Goal: Information Seeking & Learning: Learn about a topic

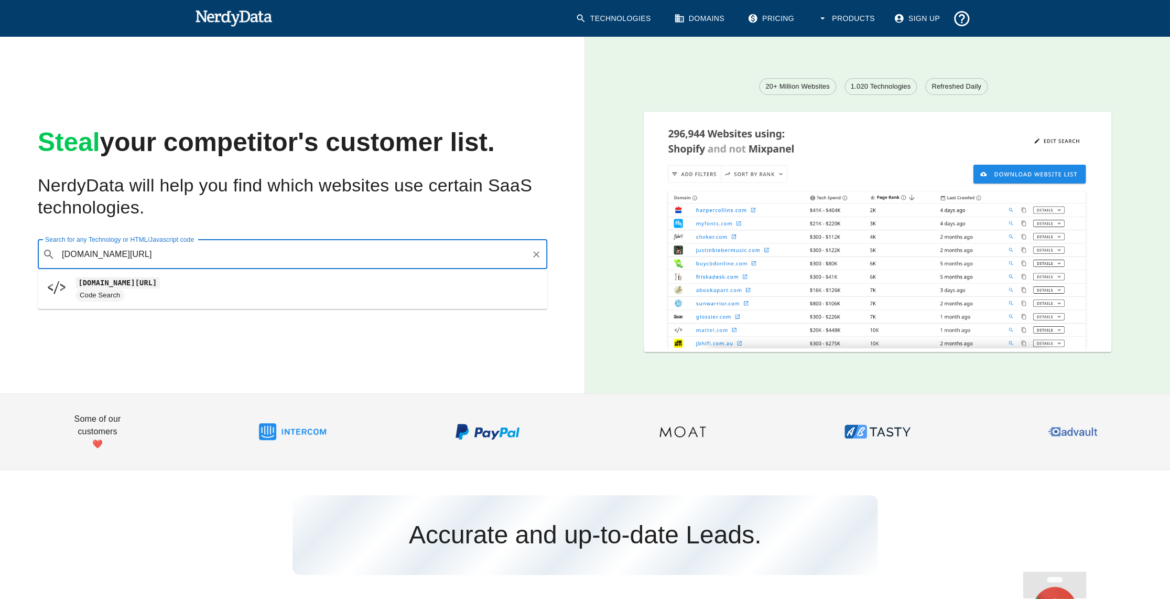
type input "[DOMAIN_NAME][URL]"
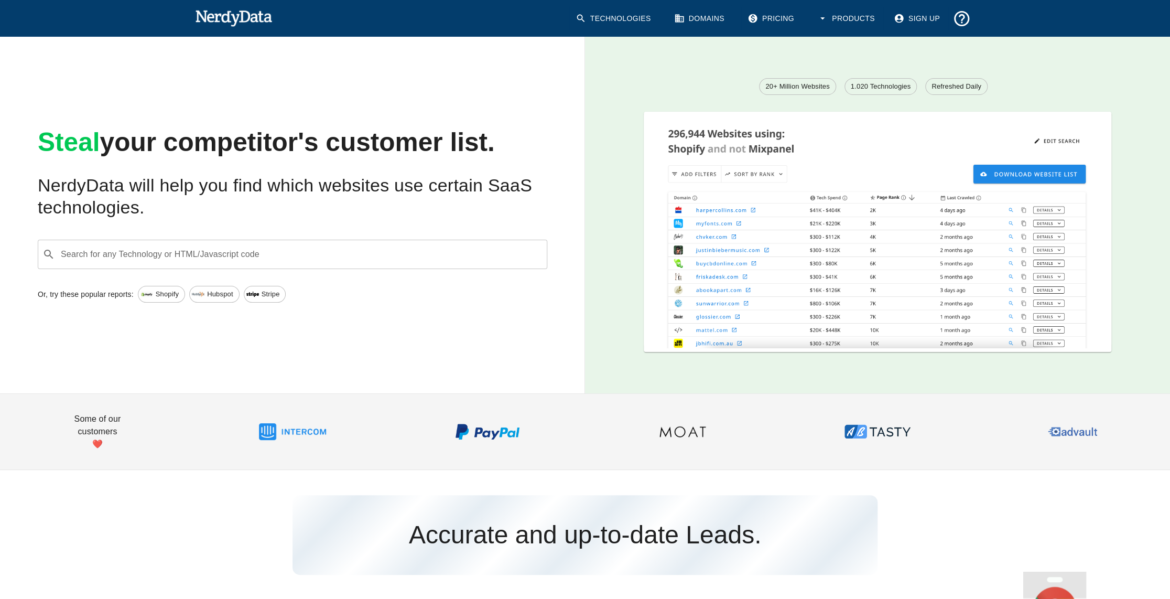
click at [360, 248] on input "Search for any Technology or HTML/Javascript code" at bounding box center [300, 254] width 483 height 20
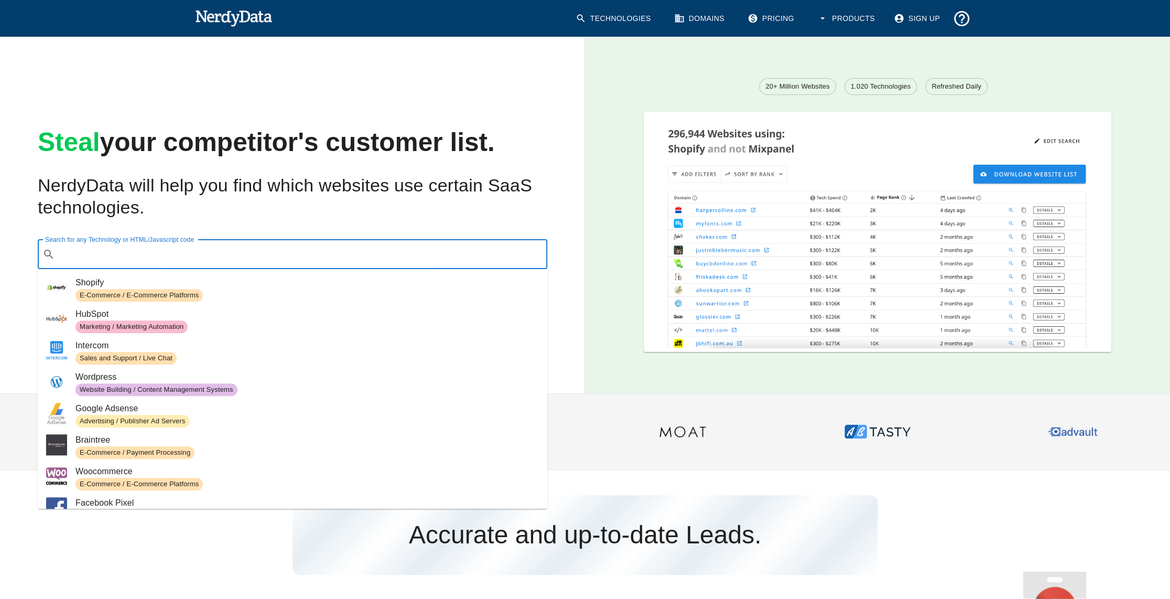
paste input "[DOMAIN_NAME][URL]"
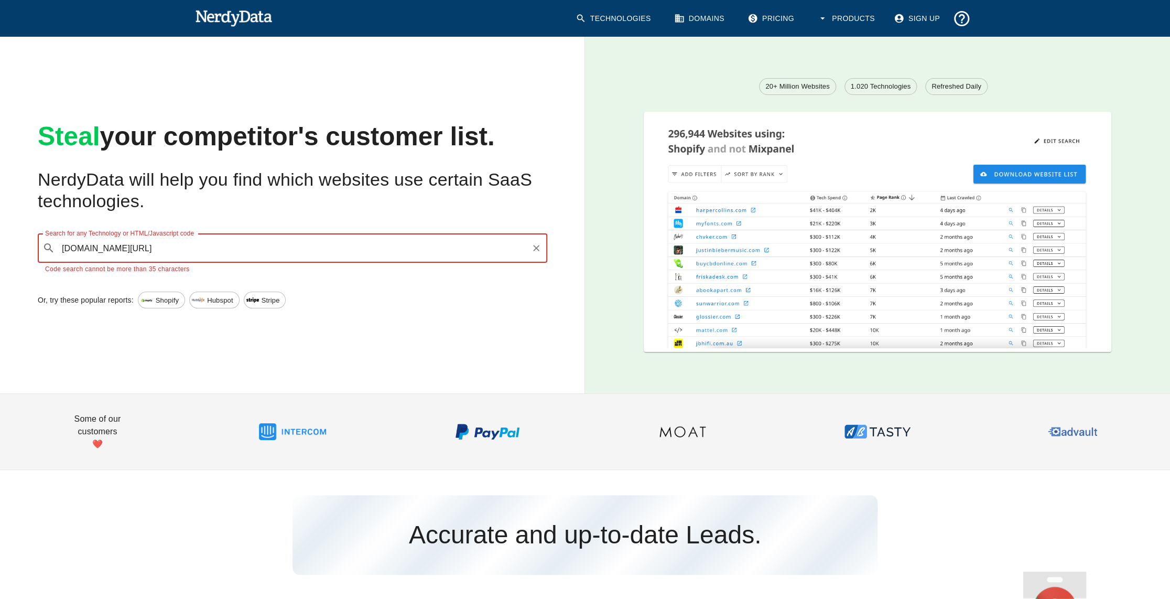
type input "[DOMAIN_NAME][URL]"
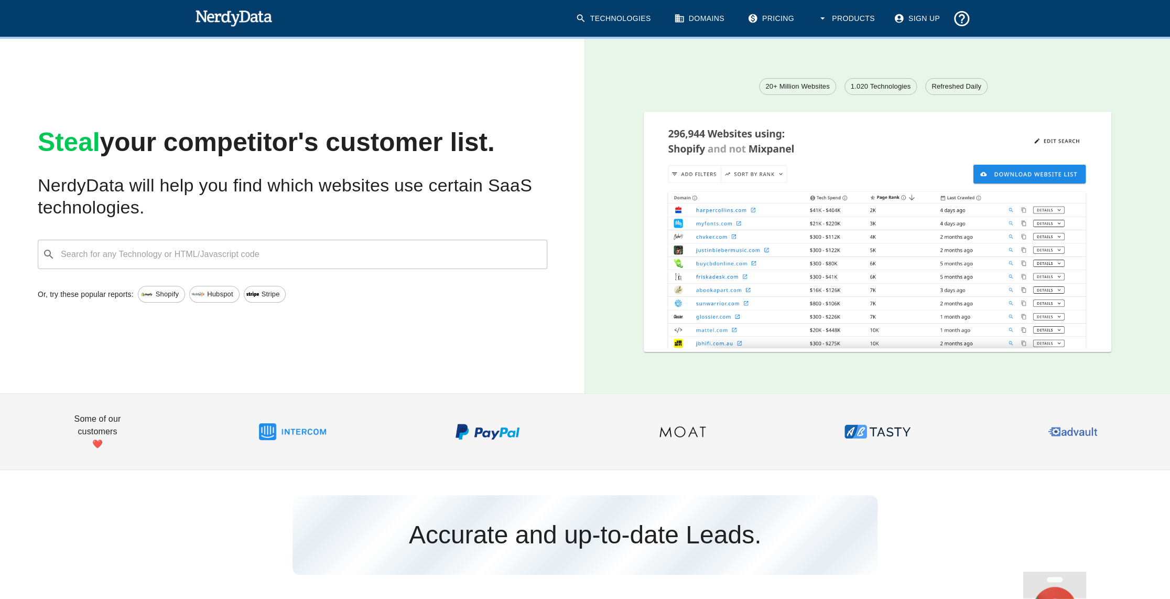
click at [200, 26] on img at bounding box center [233, 17] width 77 height 21
click at [208, 20] on img at bounding box center [233, 17] width 77 height 21
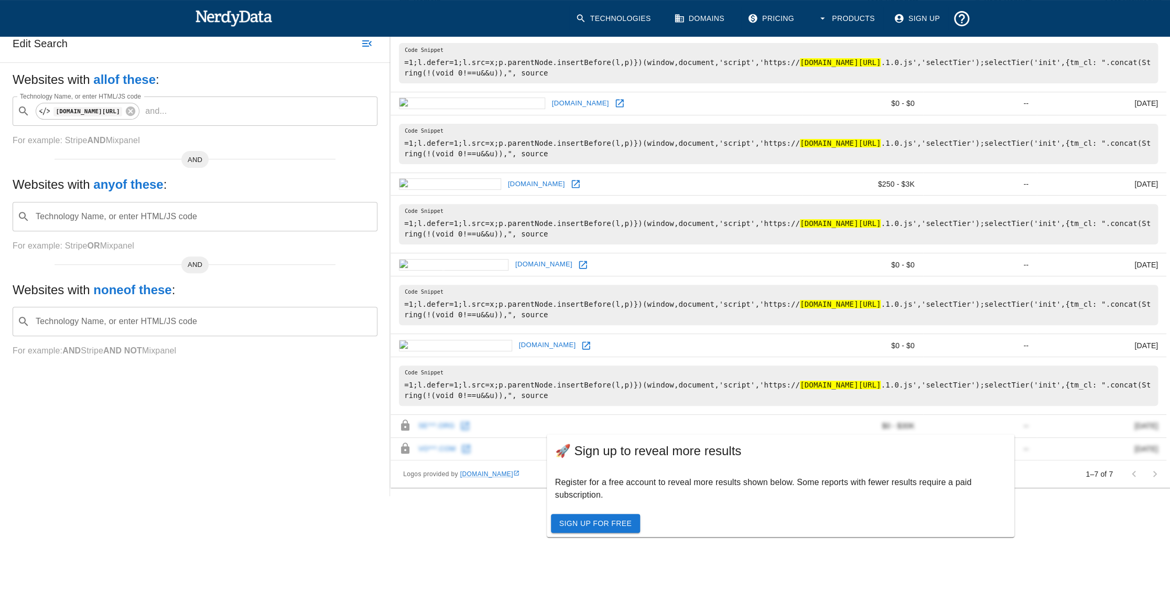
scroll to position [158, 0]
click at [582, 341] on icon at bounding box center [586, 345] width 8 height 8
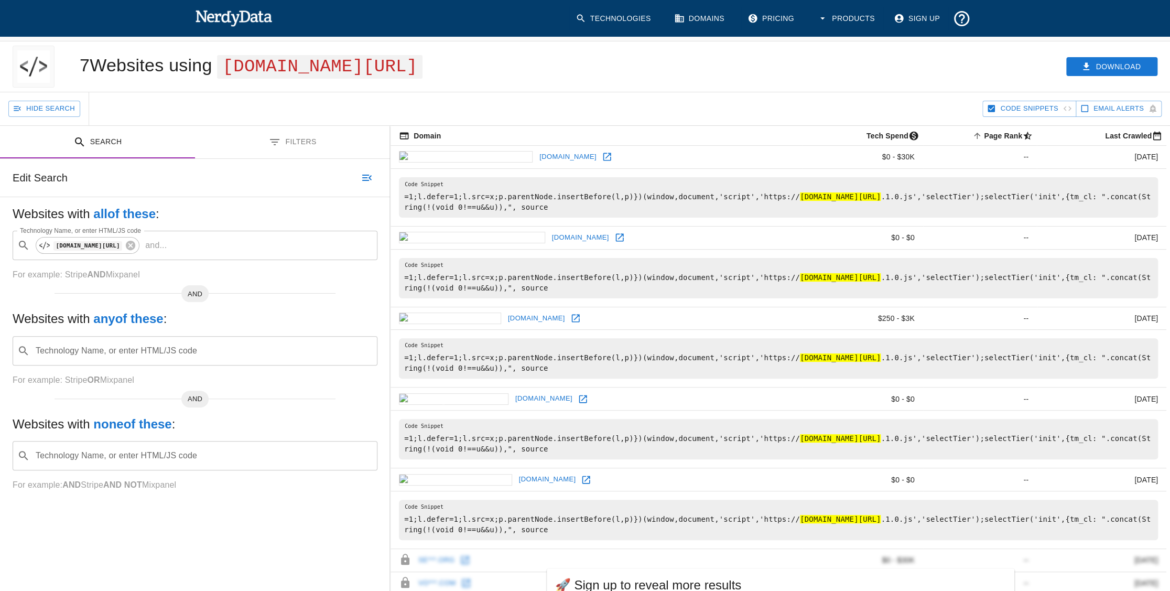
scroll to position [0, 0]
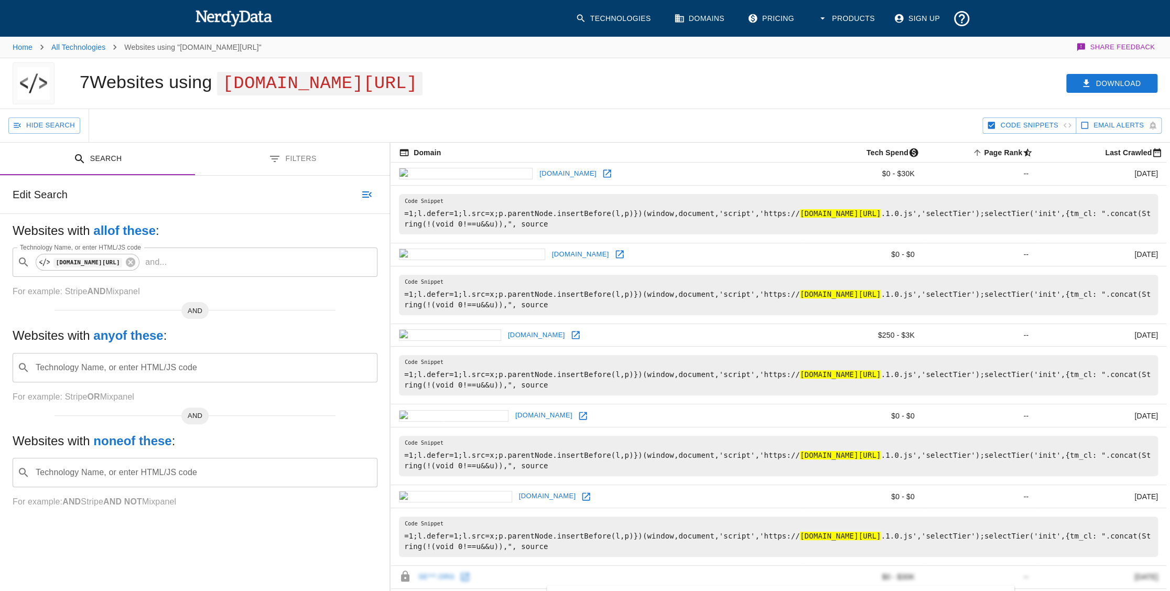
click at [793, 4] on div "Technologies Domains Pricing Products Sign Up" at bounding box center [770, 19] width 410 height 44
click at [778, 19] on link "Pricing" at bounding box center [771, 18] width 61 height 27
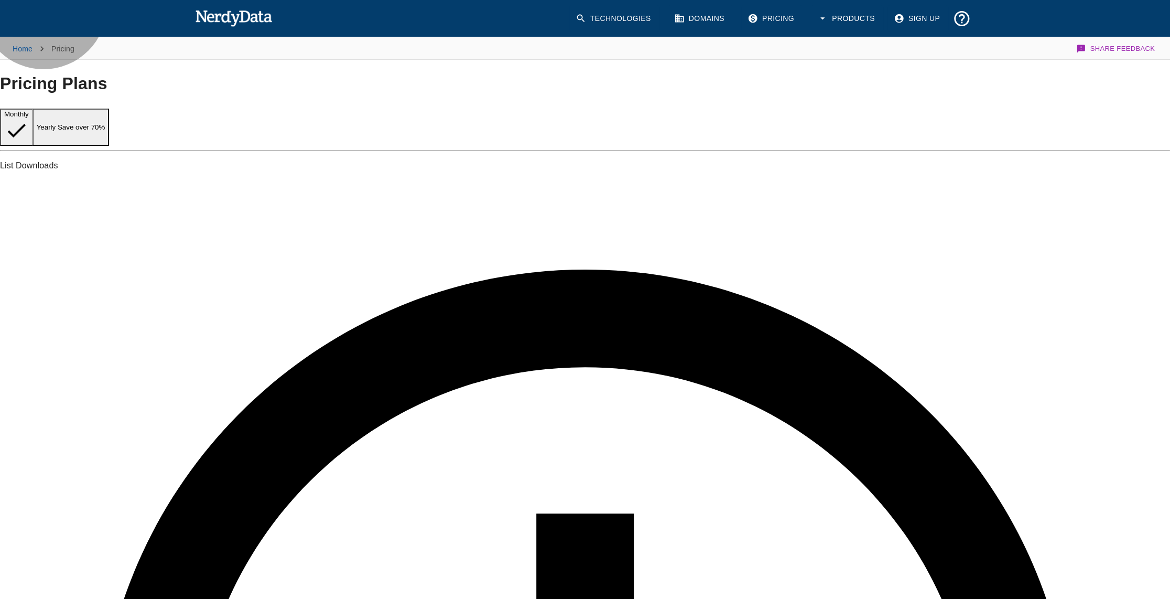
click at [110, 136] on button "Yearly Save over 70%" at bounding box center [70, 126] width 77 height 37
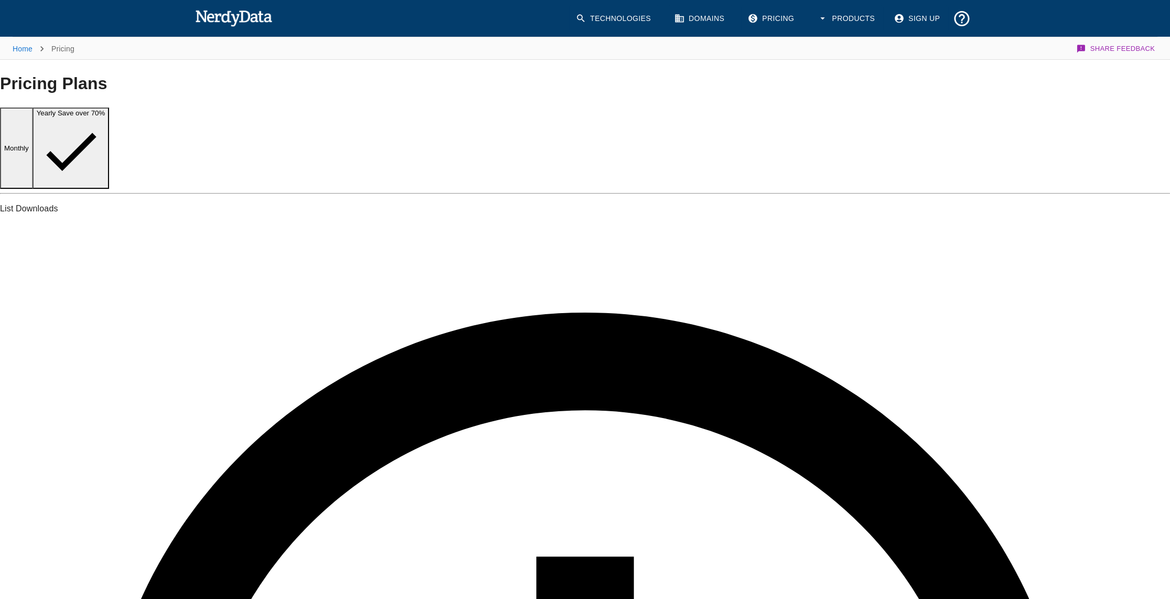
click at [33, 145] on button "Monthly" at bounding box center [16, 147] width 33 height 81
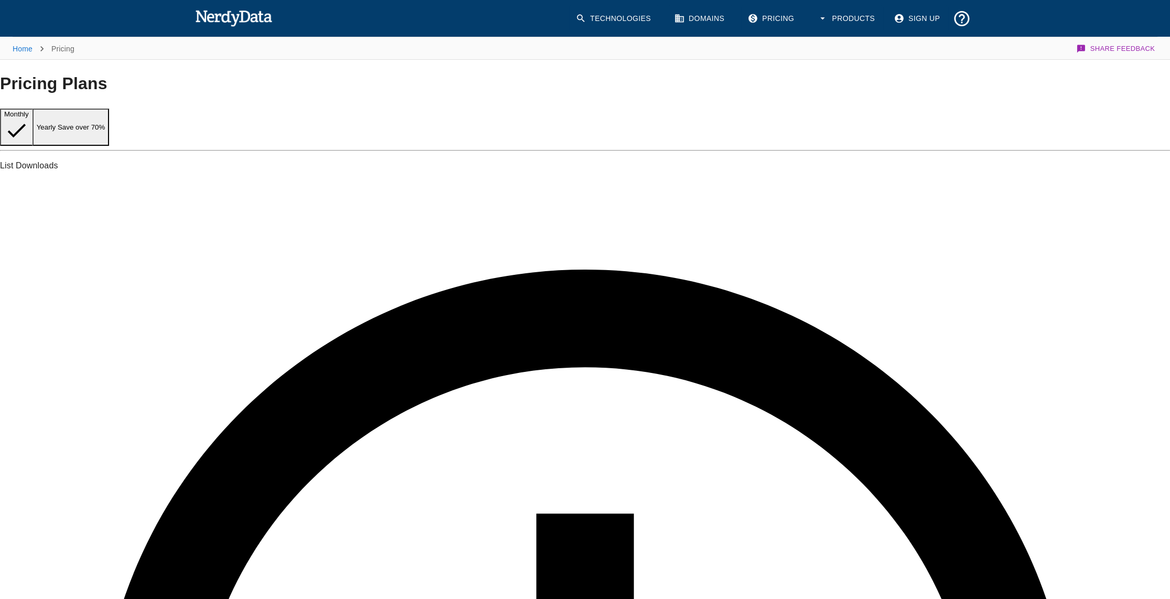
click at [223, 16] on img at bounding box center [233, 17] width 77 height 21
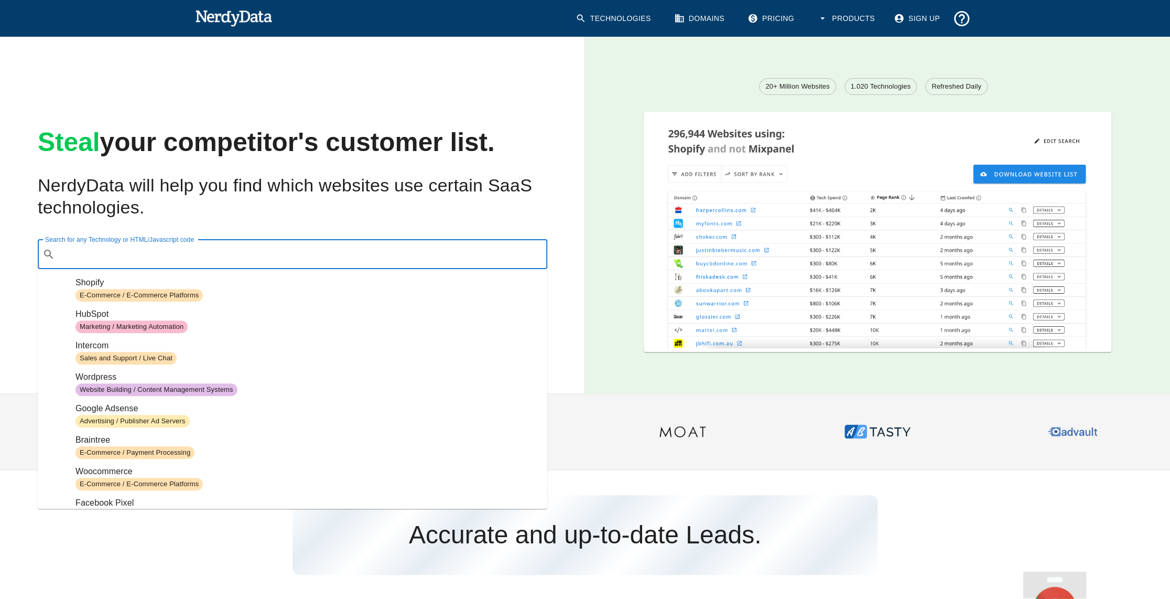
click at [266, 250] on input "Search for any Technology or HTML/Javascript code" at bounding box center [300, 254] width 483 height 20
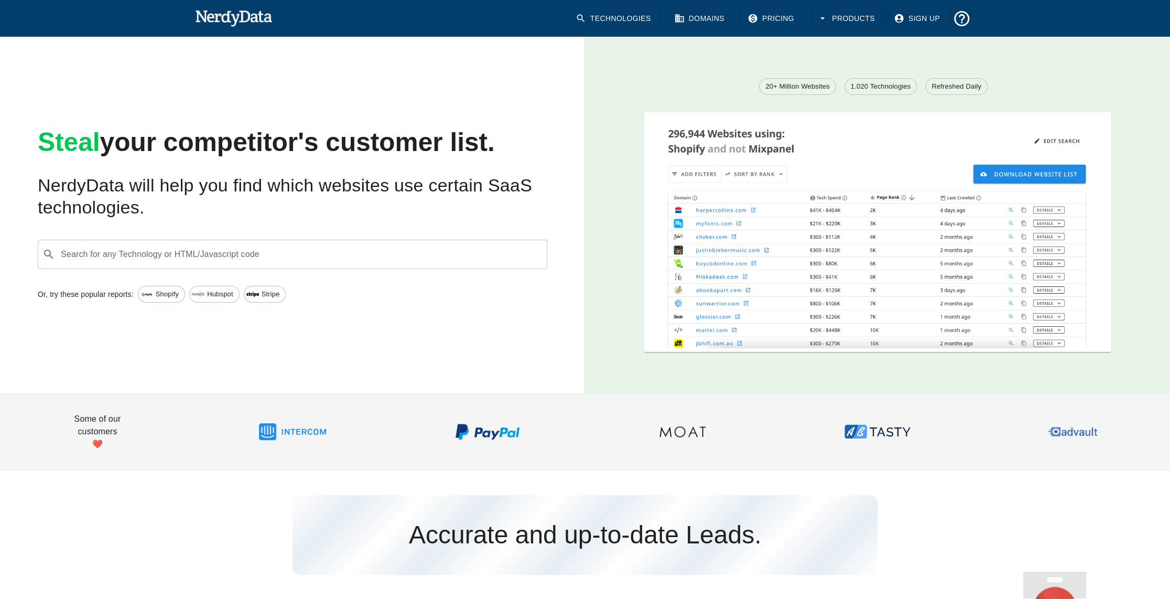
click at [306, 254] on input "Search for any Technology or HTML/Javascript code" at bounding box center [300, 254] width 483 height 20
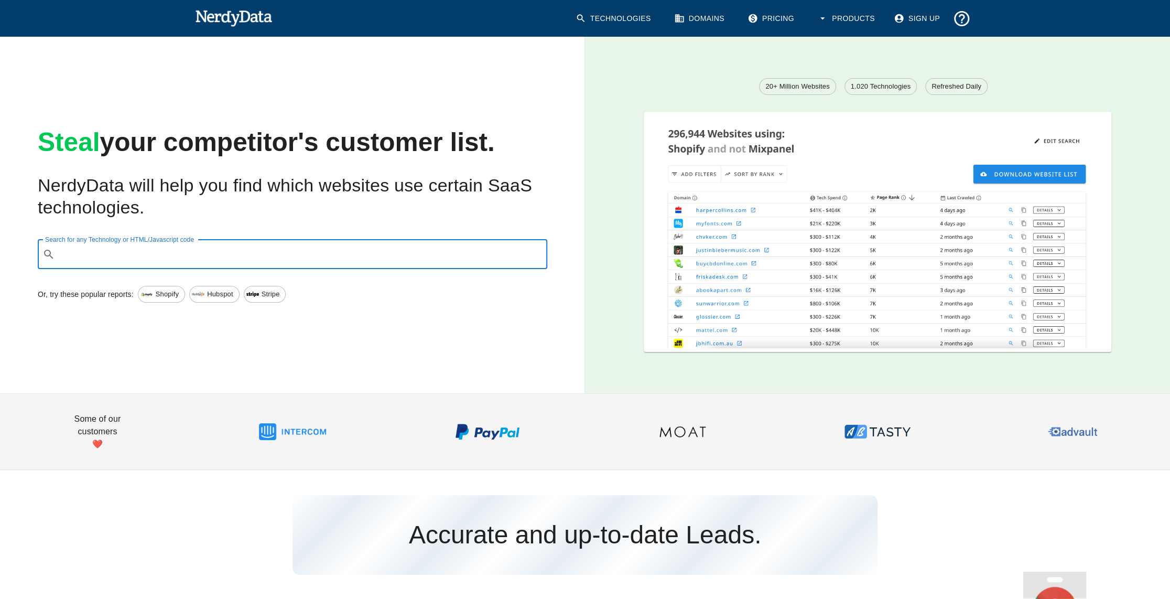
paste input "selectTier-p1.1.0.js"
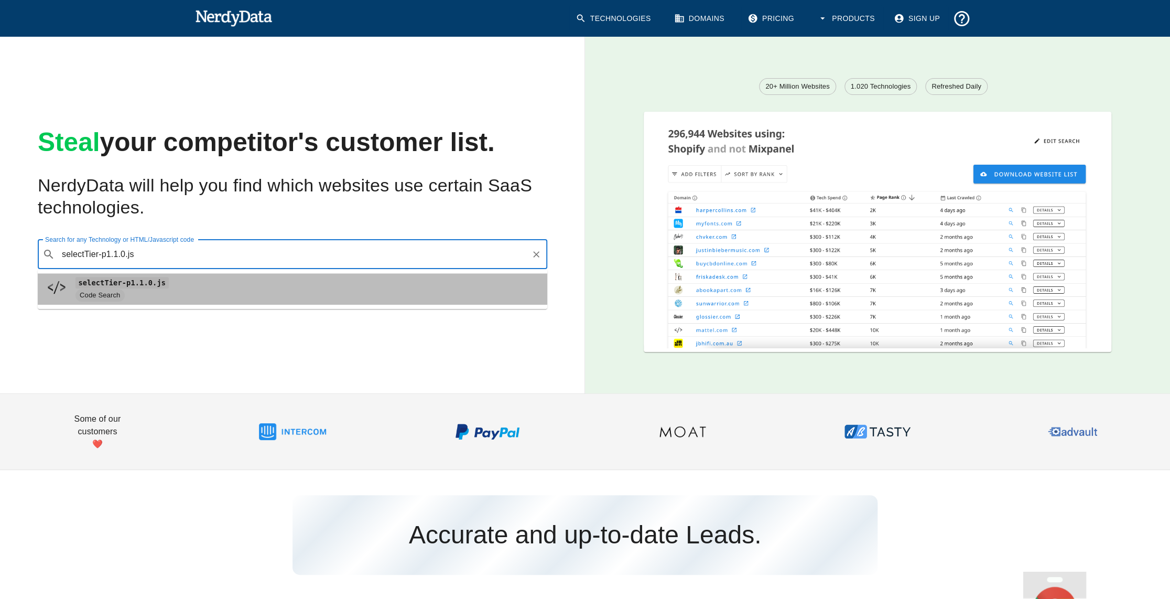
click at [100, 291] on span "Code Search" at bounding box center [99, 295] width 49 height 10
type input "selectTier-p1.1.0.js"
